Goal: Find specific page/section: Find specific page/section

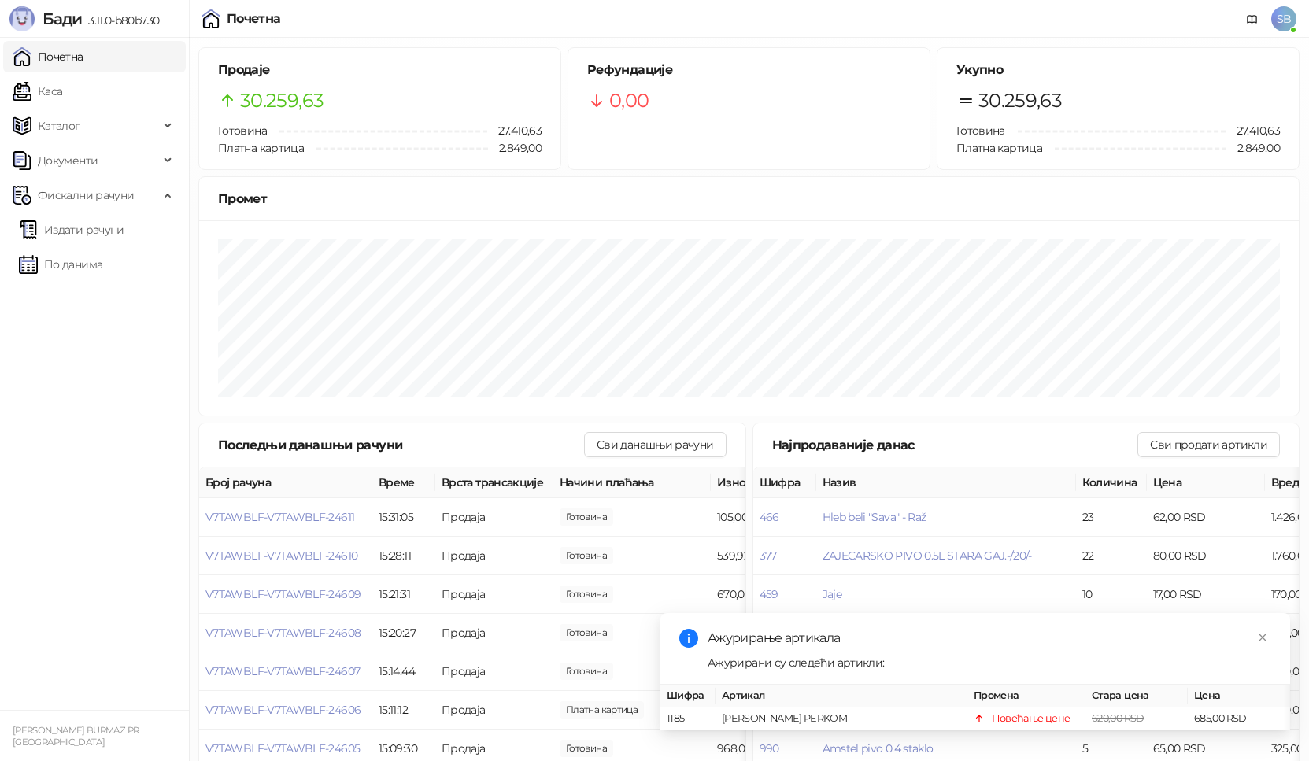
scroll to position [146, 0]
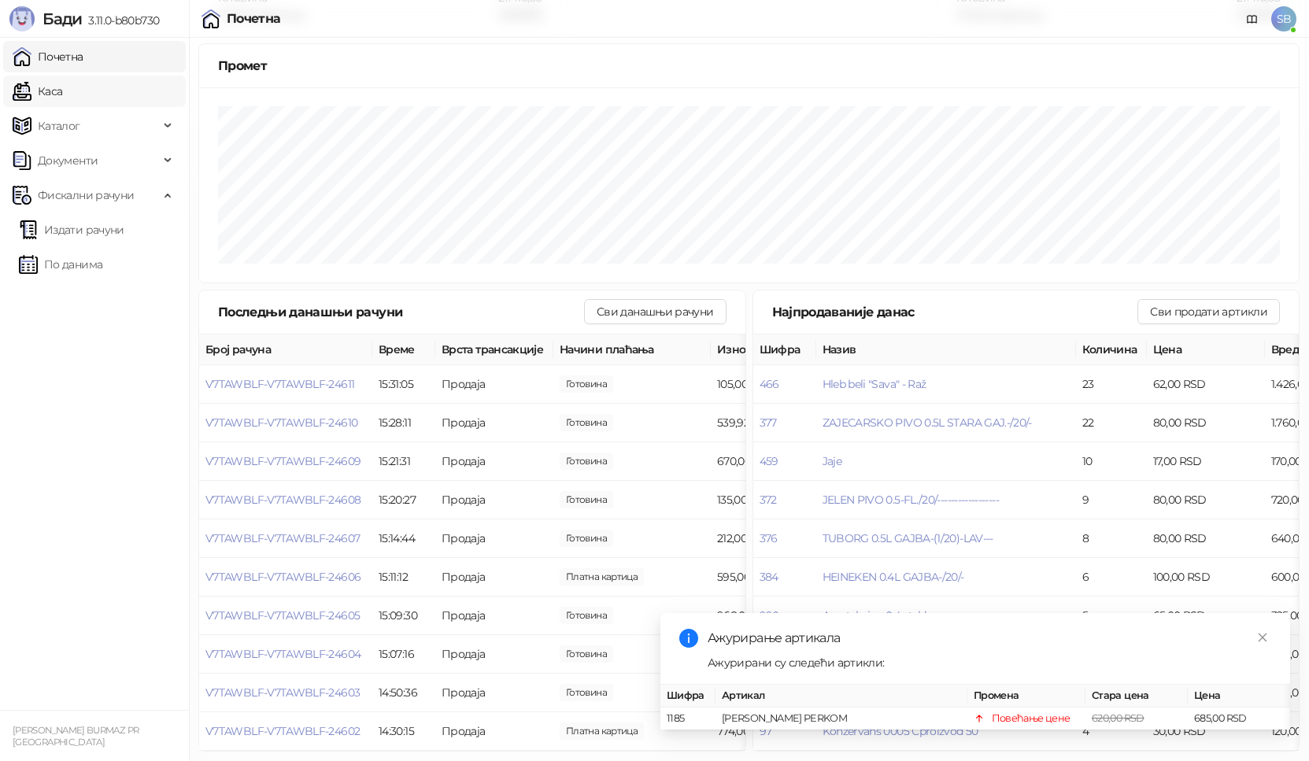
click at [46, 89] on link "Каса" at bounding box center [38, 91] width 50 height 31
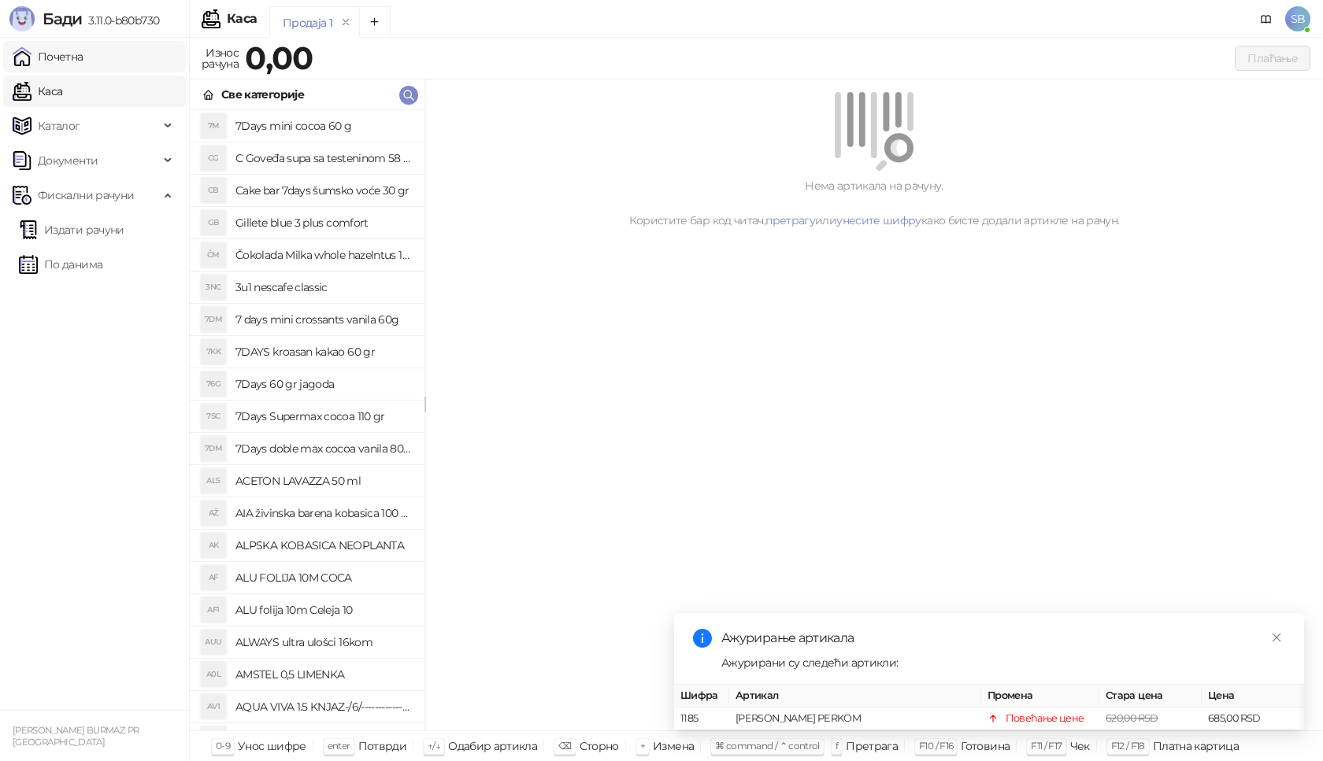
click at [66, 62] on link "Почетна" at bounding box center [48, 56] width 71 height 31
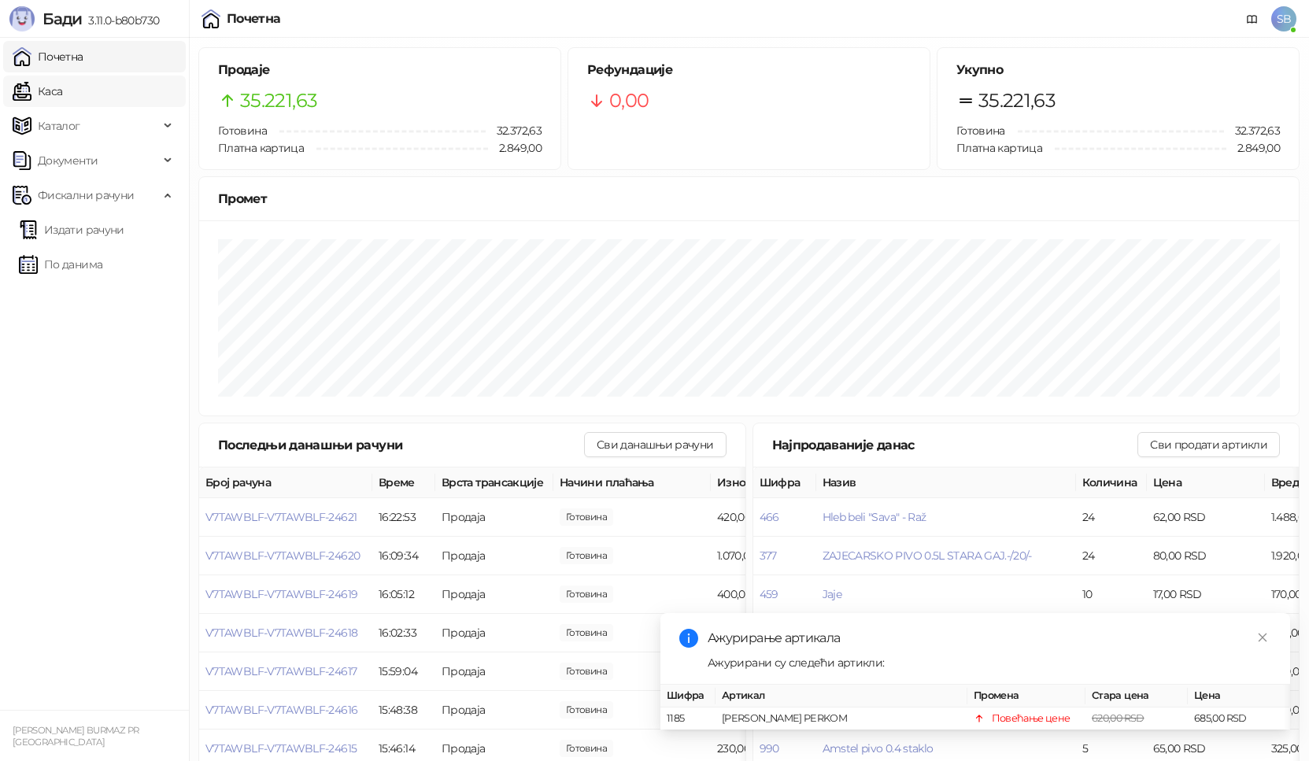
click at [51, 88] on link "Каса" at bounding box center [38, 91] width 50 height 31
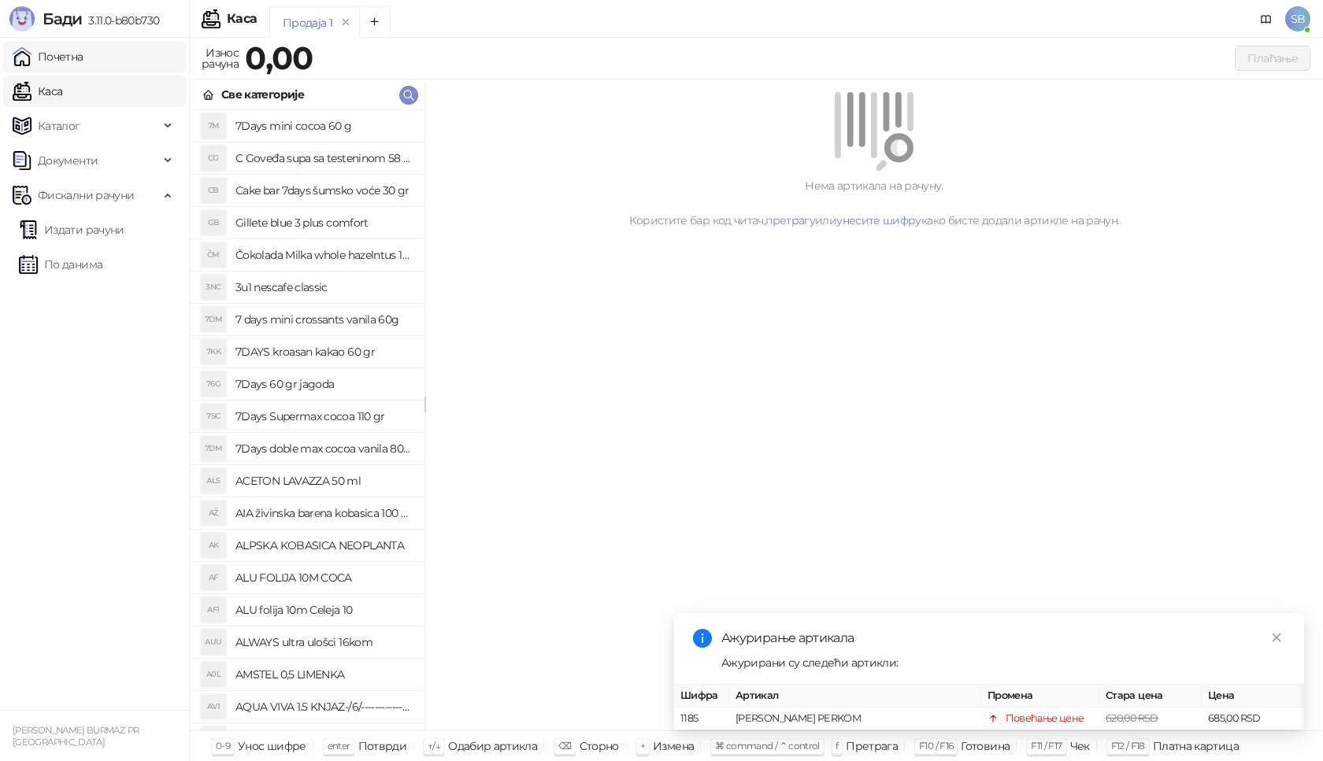
click at [62, 58] on link "Почетна" at bounding box center [48, 56] width 71 height 31
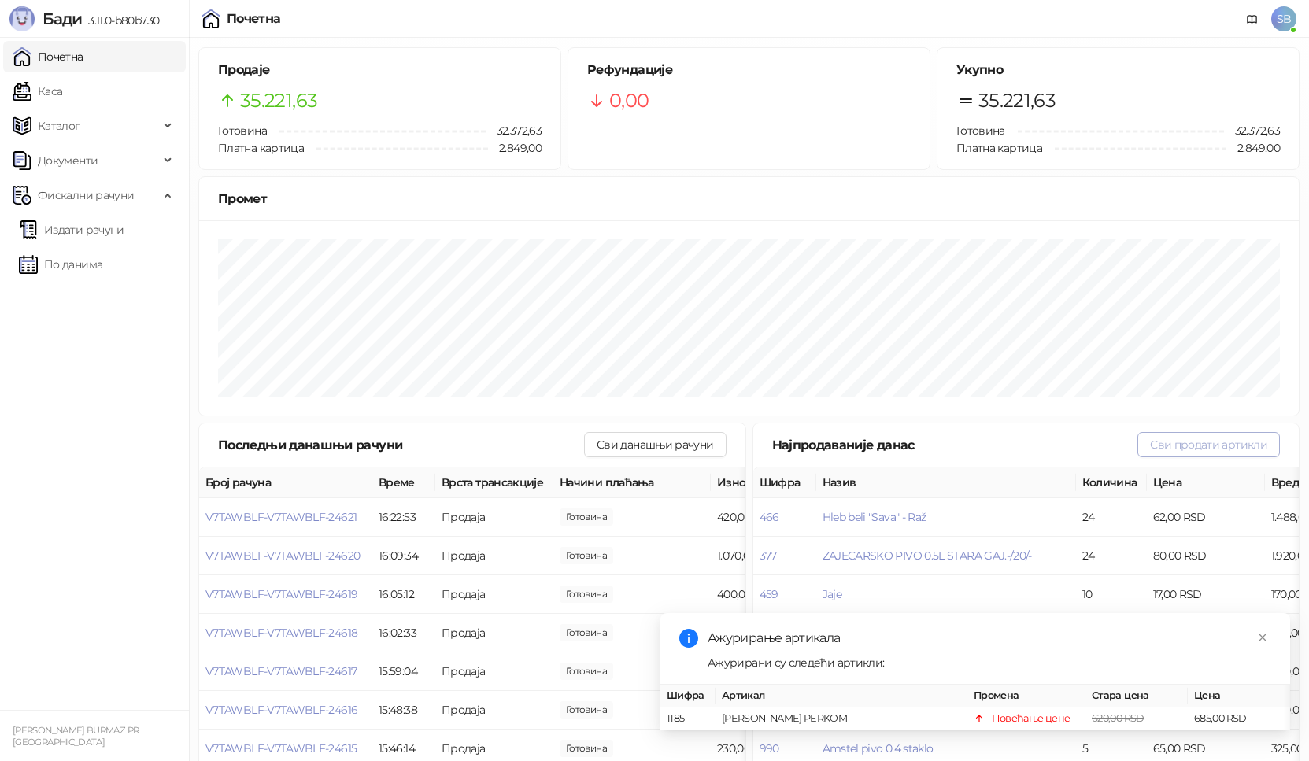
click at [1196, 446] on button "Сви продати артикли" at bounding box center [1209, 444] width 143 height 25
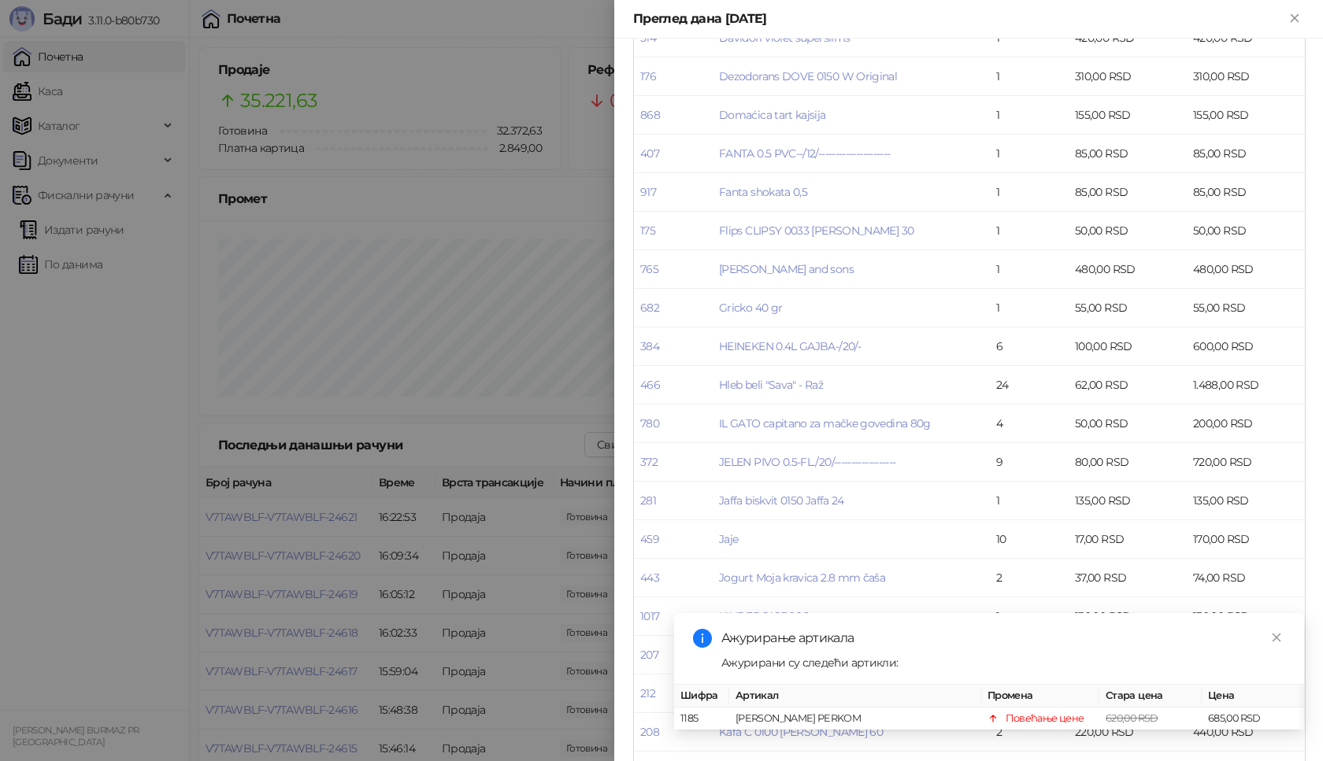
scroll to position [754, 0]
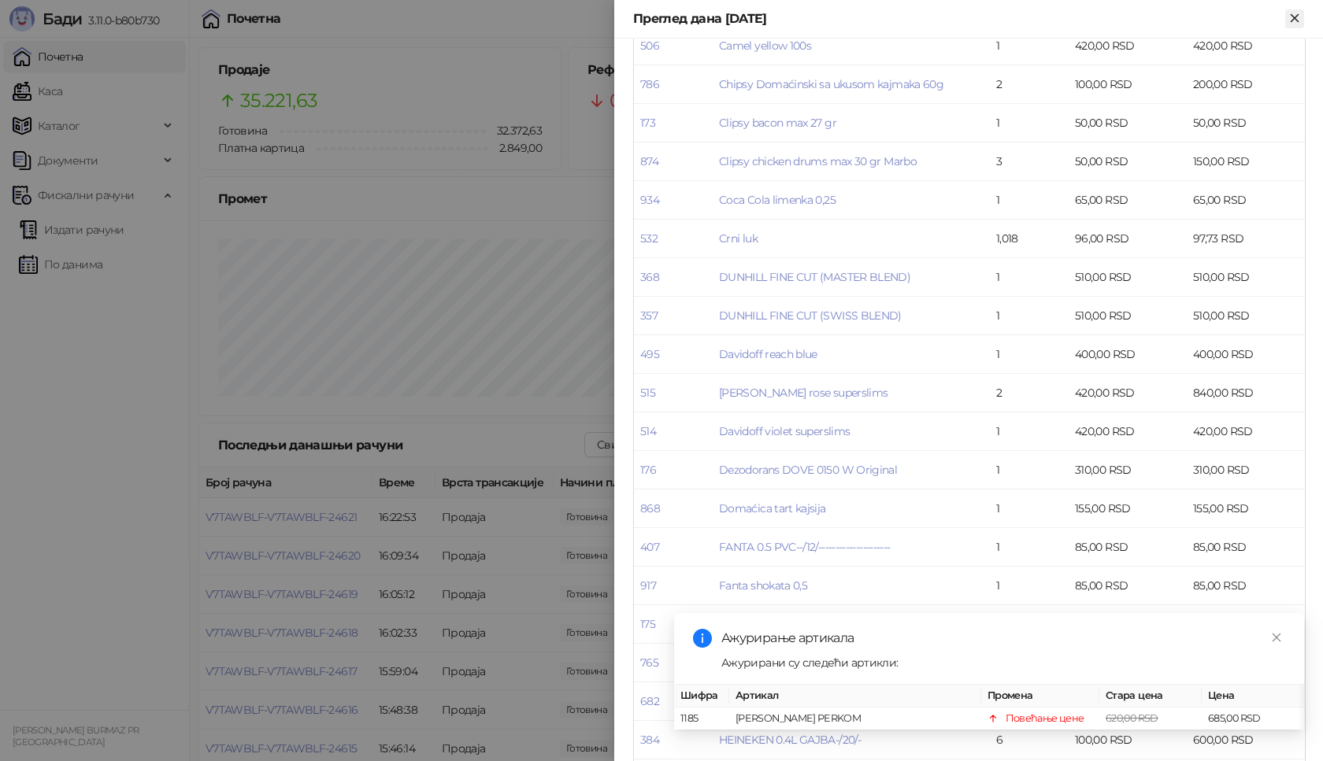
click at [1292, 22] on icon "Close" at bounding box center [1294, 18] width 14 height 14
